Goal: Task Accomplishment & Management: Manage account settings

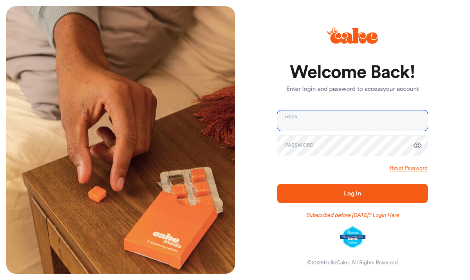
click at [316, 121] on input "email" at bounding box center [352, 120] width 150 height 20
type input "**********"
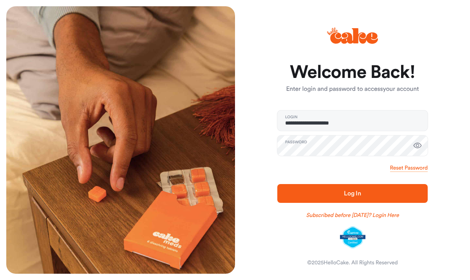
click at [348, 193] on span "Log In" at bounding box center [352, 193] width 17 height 6
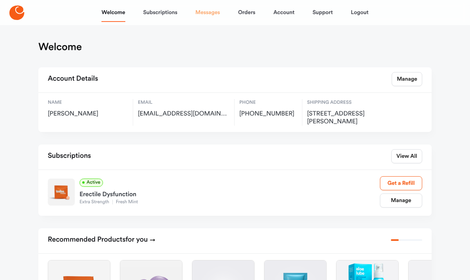
click at [209, 14] on link "Messages" at bounding box center [207, 12] width 25 height 19
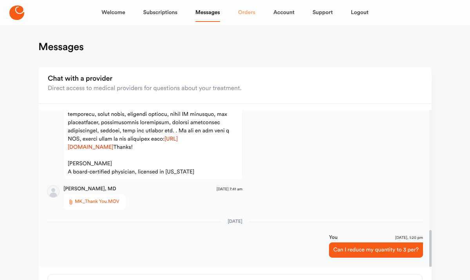
click at [246, 13] on link "Orders" at bounding box center [246, 12] width 17 height 19
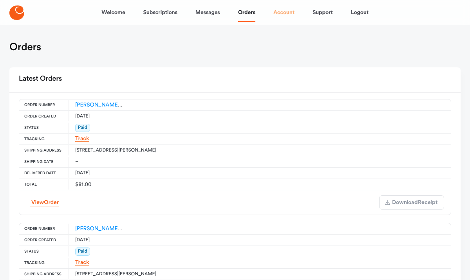
click at [290, 11] on link "Account" at bounding box center [283, 12] width 21 height 19
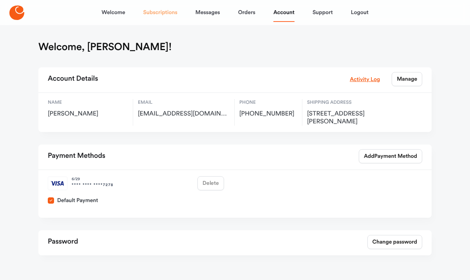
click at [162, 13] on link "Subscriptions" at bounding box center [160, 12] width 34 height 19
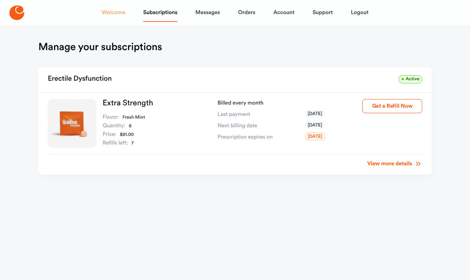
click at [118, 11] on link "Welcome" at bounding box center [112, 12] width 23 height 19
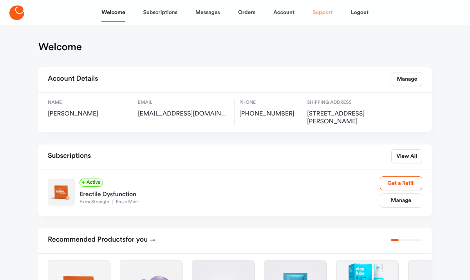
click at [325, 12] on link "Support" at bounding box center [322, 12] width 20 height 19
